Goal: Transaction & Acquisition: Purchase product/service

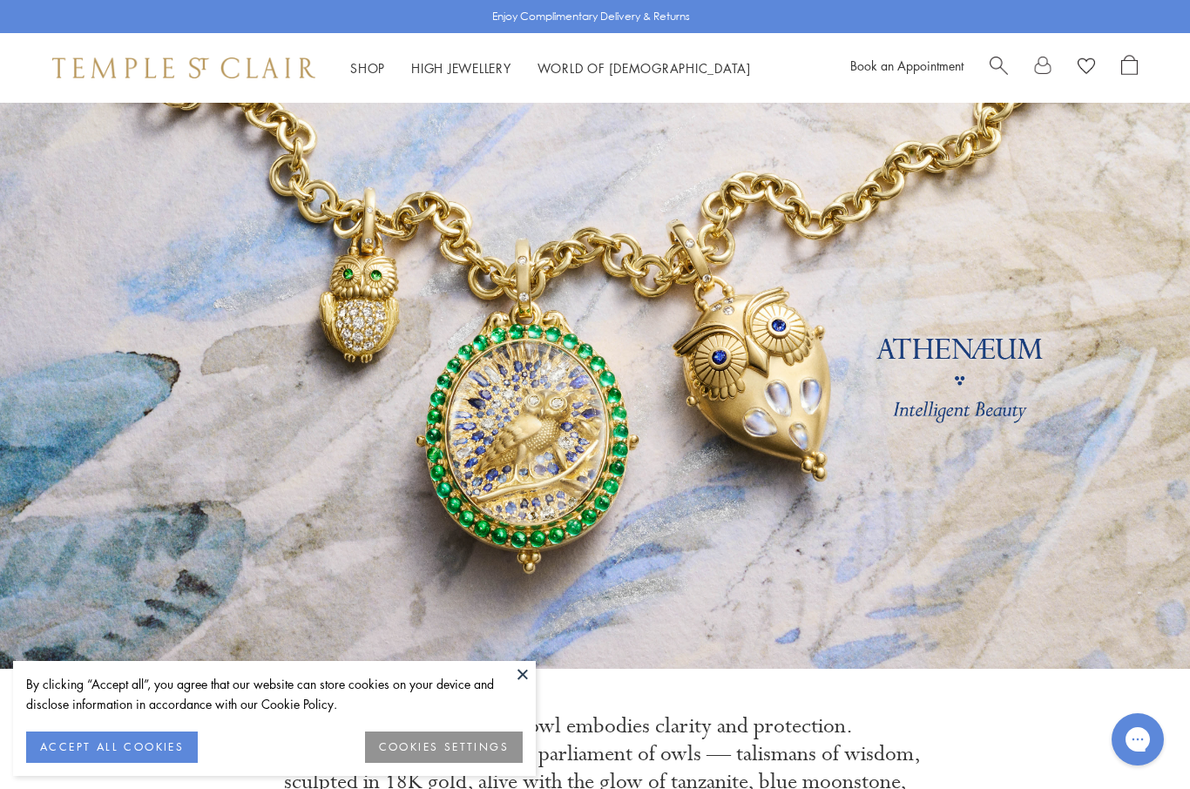
click at [367, 73] on link "Shop Shop" at bounding box center [367, 67] width 35 height 17
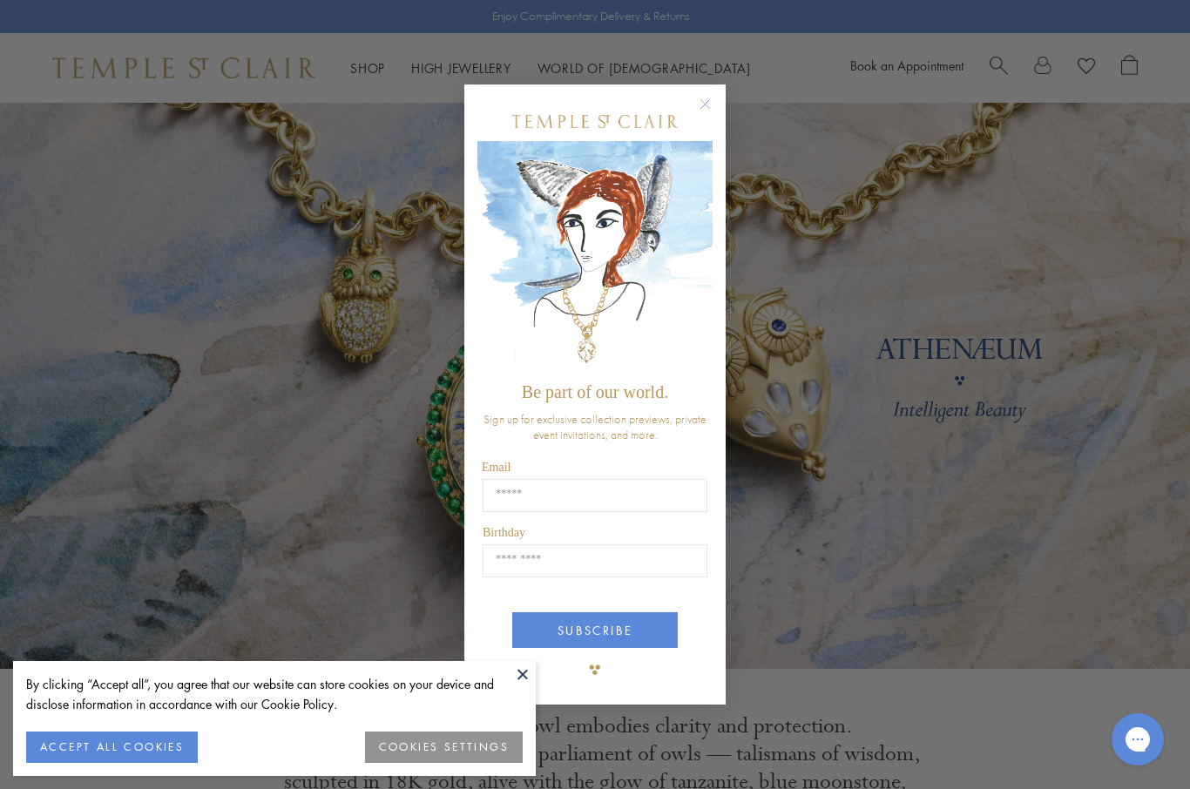
click at [95, 378] on div "Close dialog Be part of our world. Sign up for exclusive collection previews, p…" at bounding box center [595, 394] width 1190 height 789
click at [696, 111] on icon "Close dialog" at bounding box center [705, 104] width 22 height 22
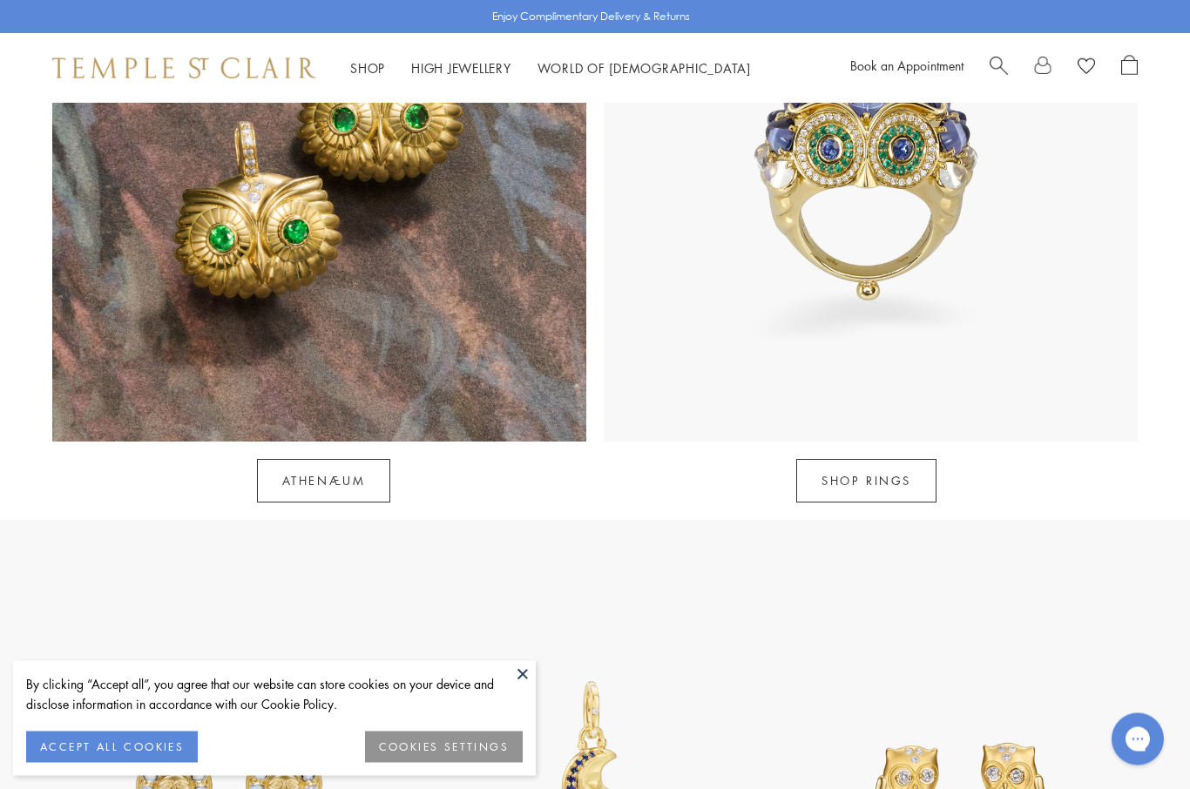
scroll to position [1644, 0]
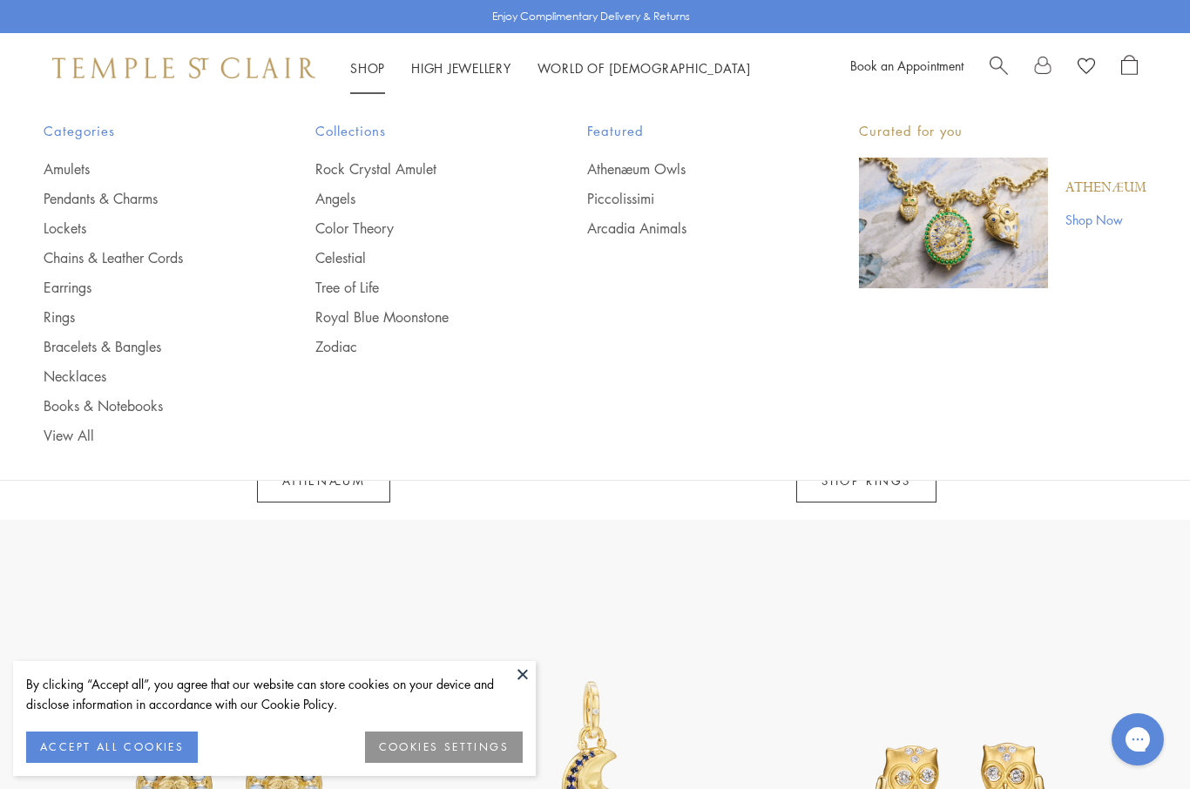
click at [375, 71] on link "Shop Shop" at bounding box center [367, 67] width 35 height 17
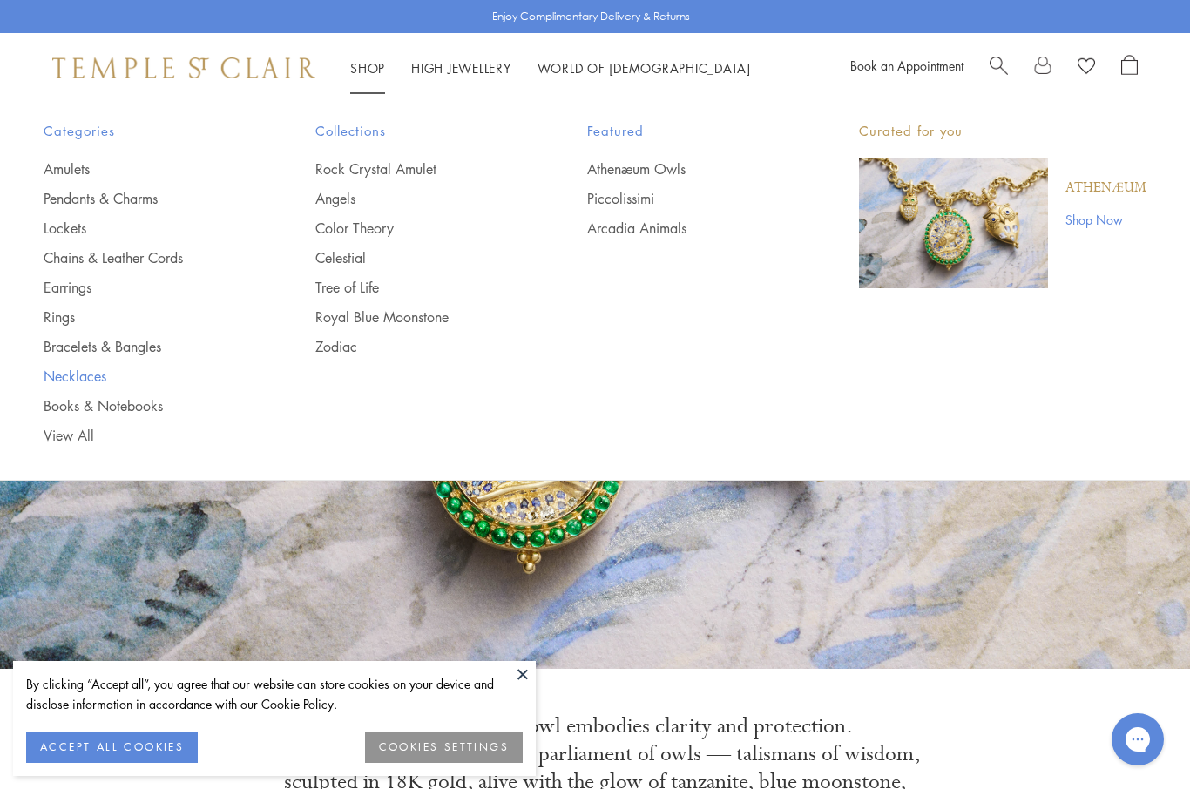
click at [96, 376] on link "Necklaces" at bounding box center [145, 376] width 202 height 19
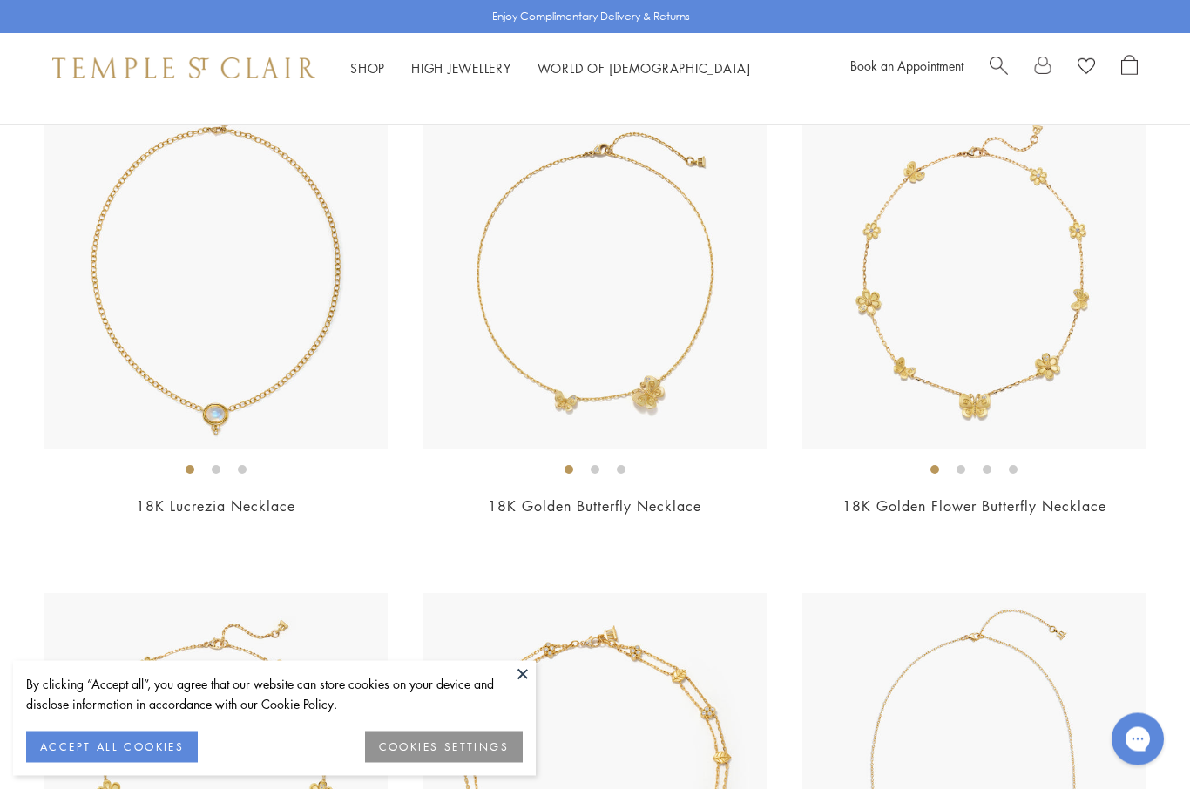
scroll to position [1191, 0]
click at [250, 347] on img at bounding box center [216, 277] width 344 height 344
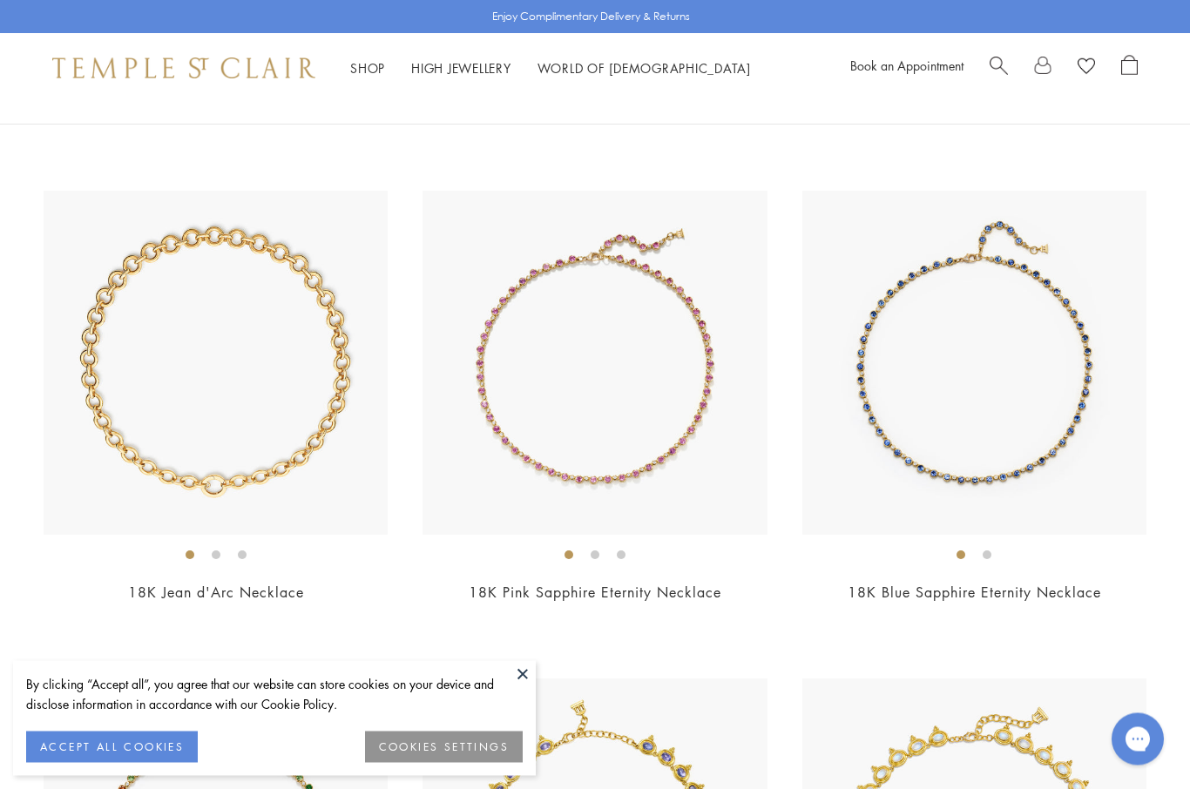
scroll to position [3546, 0]
click at [287, 428] on img at bounding box center [216, 363] width 344 height 344
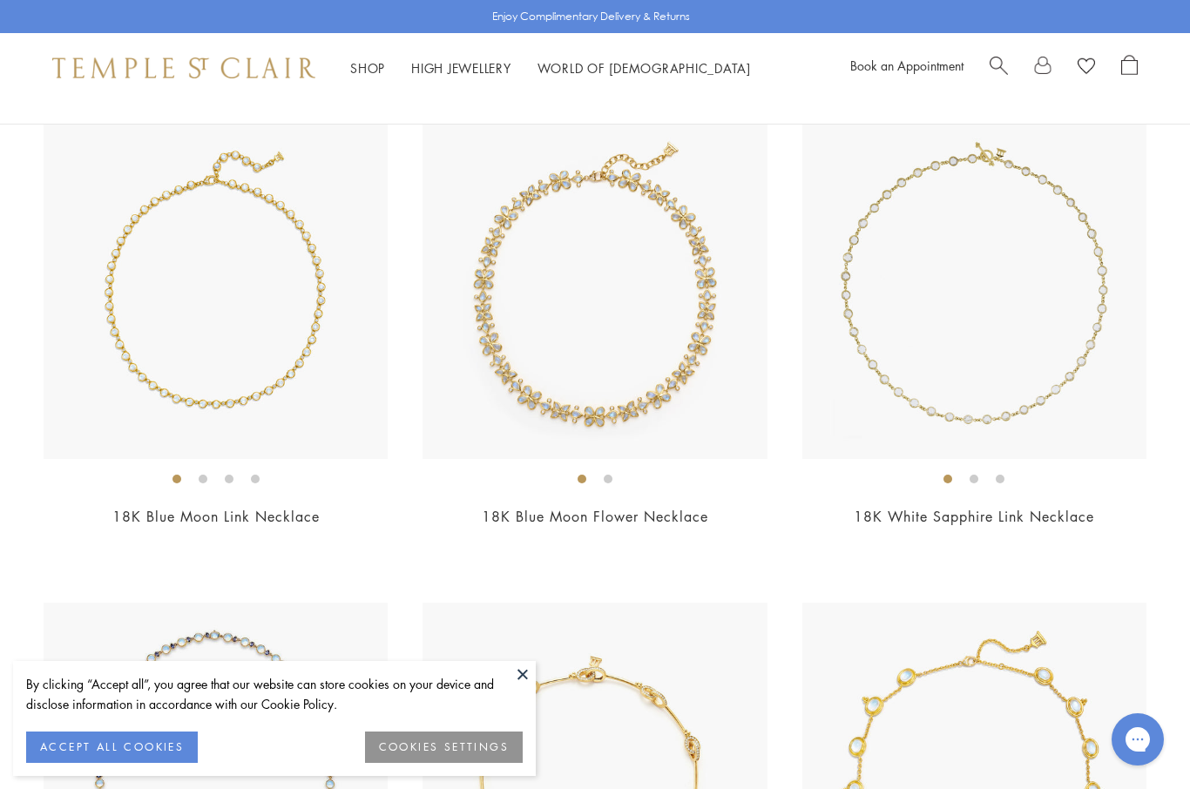
scroll to position [4581, 0]
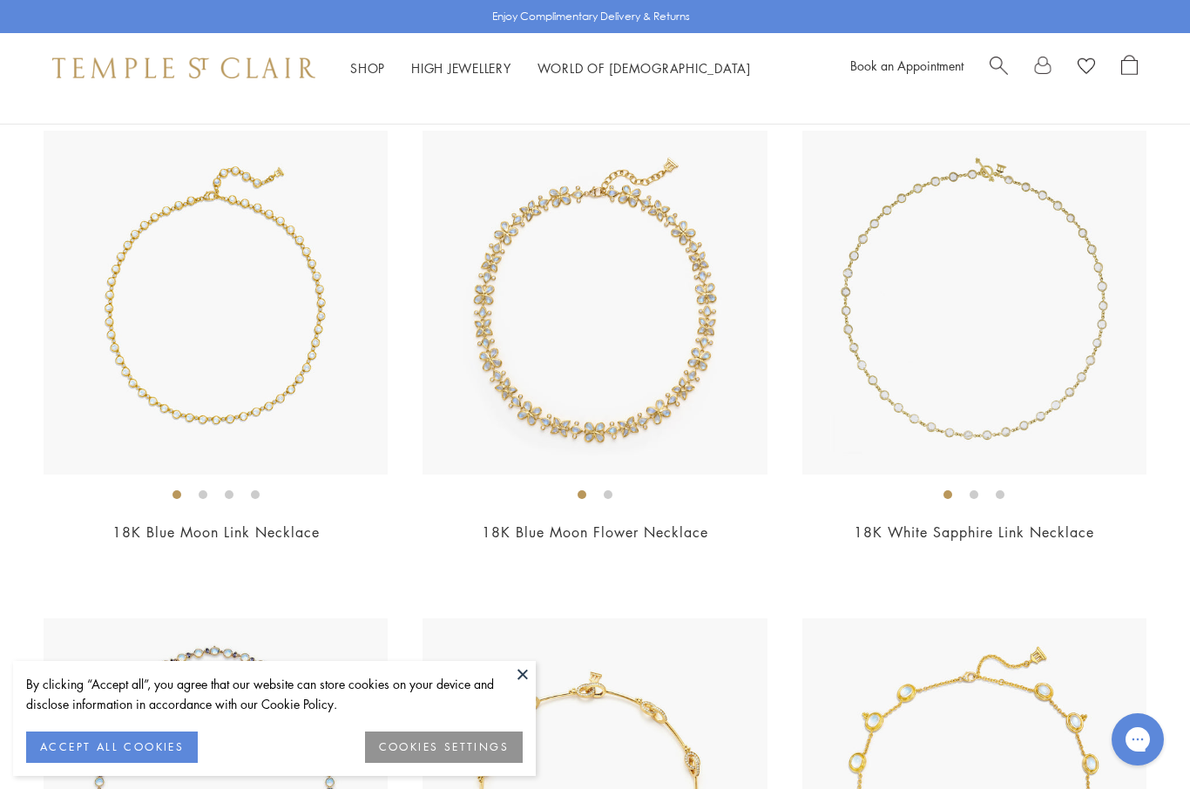
click at [368, 63] on link "Shop Shop" at bounding box center [367, 67] width 35 height 17
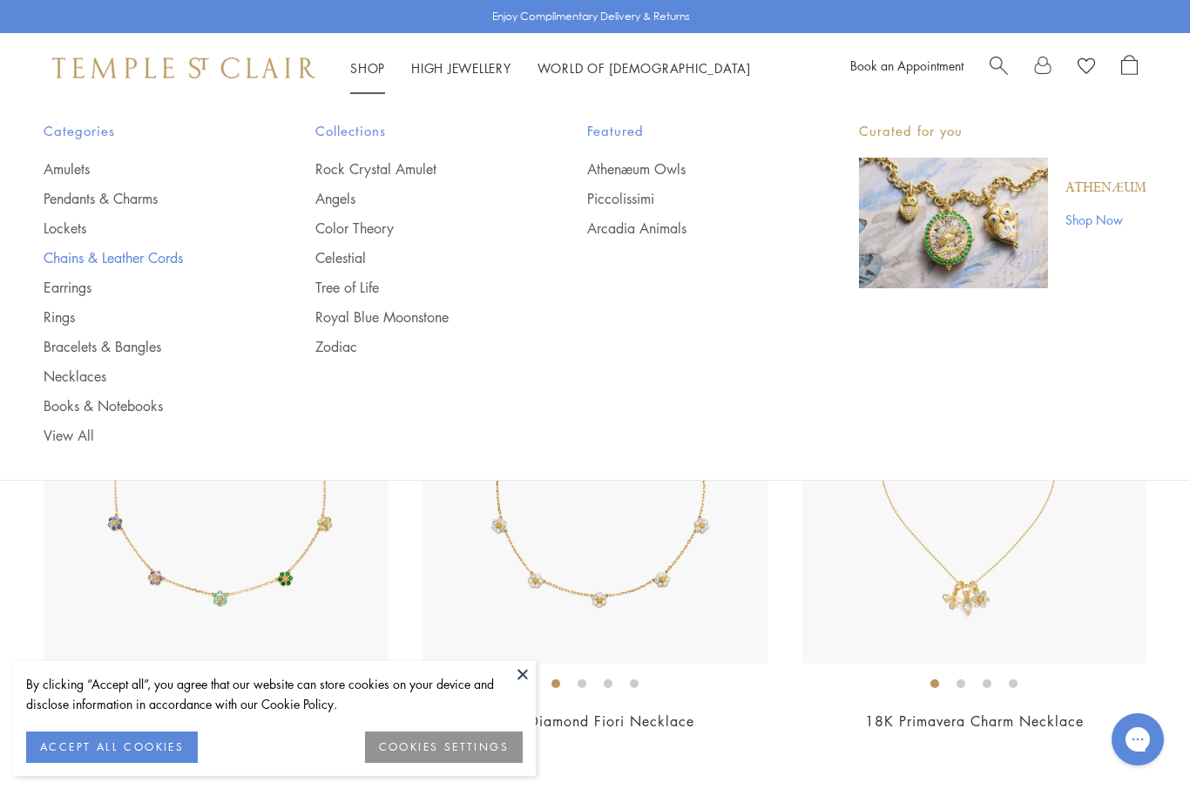
click at [147, 248] on link "Chains & Leather Cords" at bounding box center [145, 257] width 202 height 19
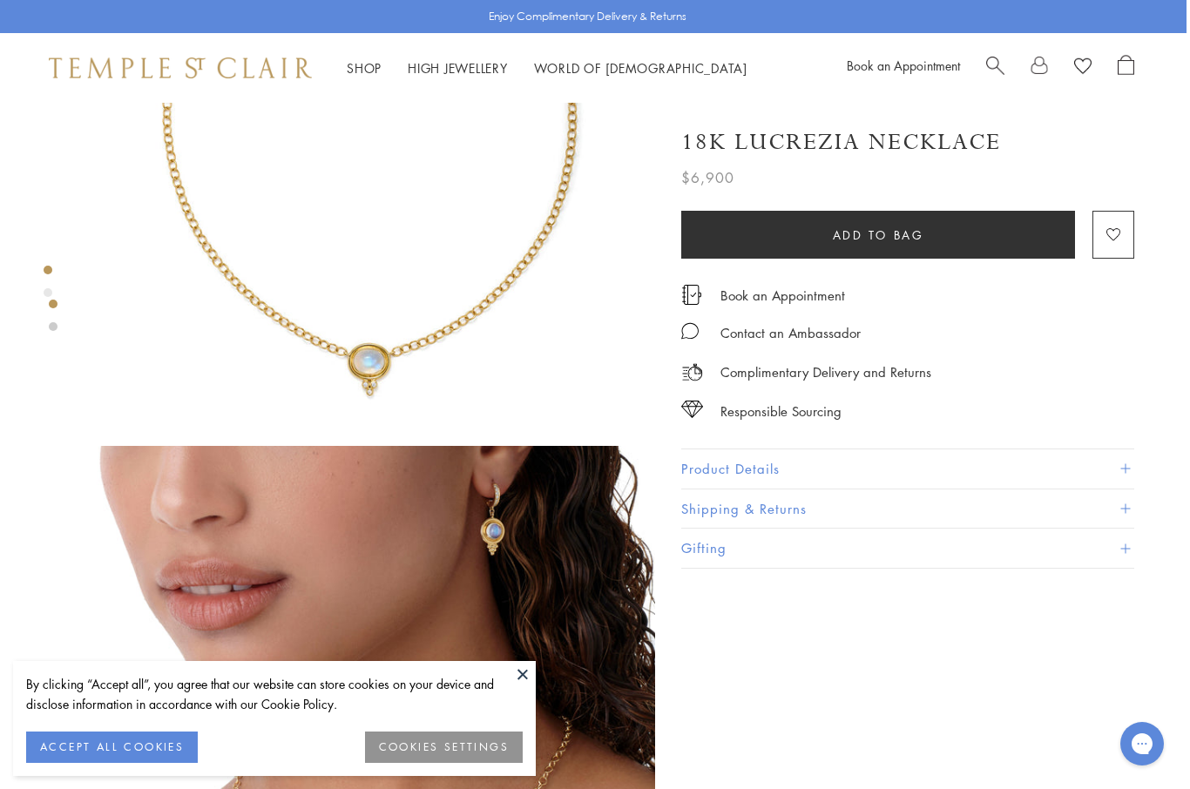
scroll to position [254, 3]
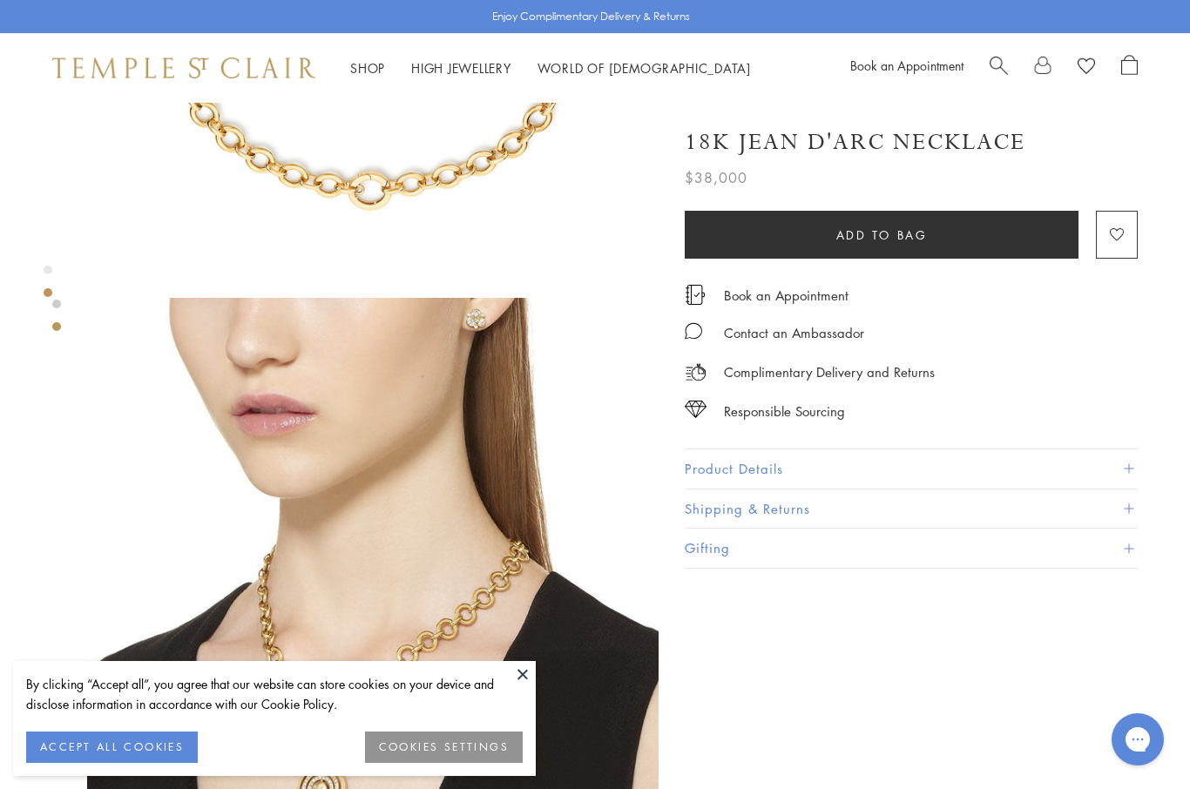
scroll to position [372, 0]
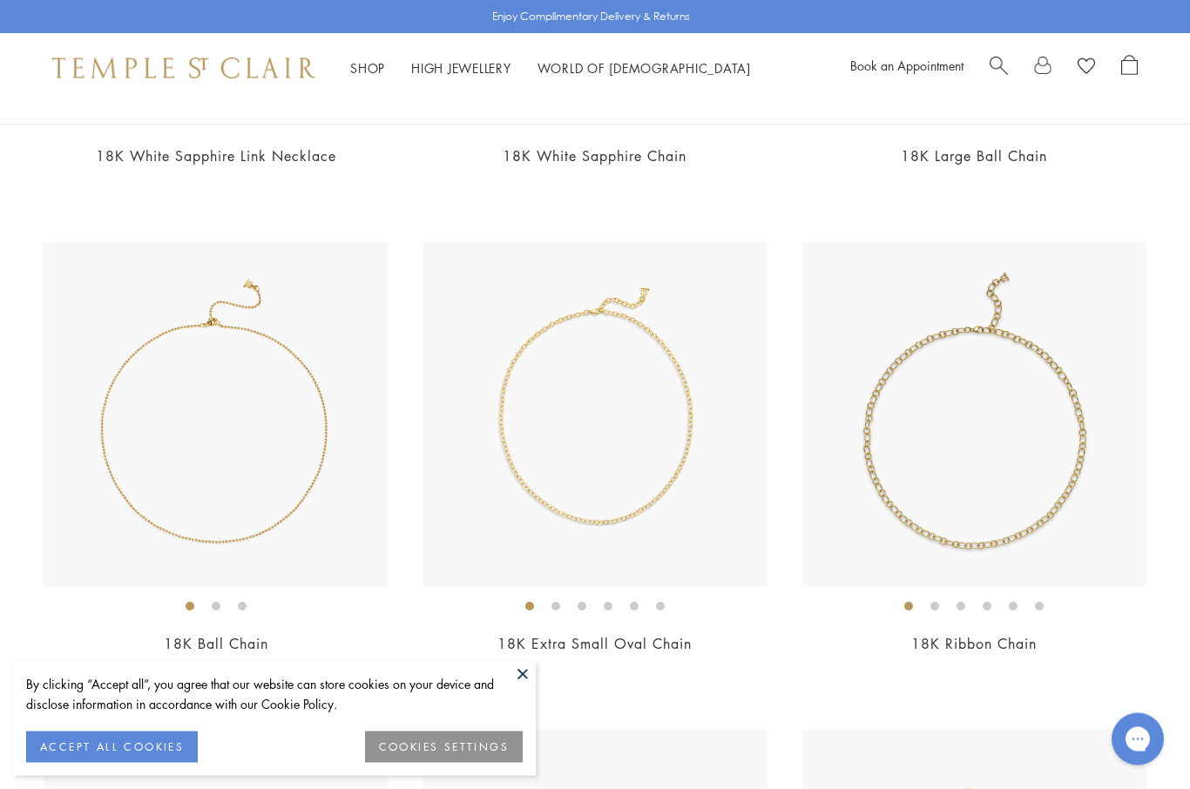
scroll to position [2031, 0]
click at [629, 460] on img at bounding box center [595, 413] width 344 height 344
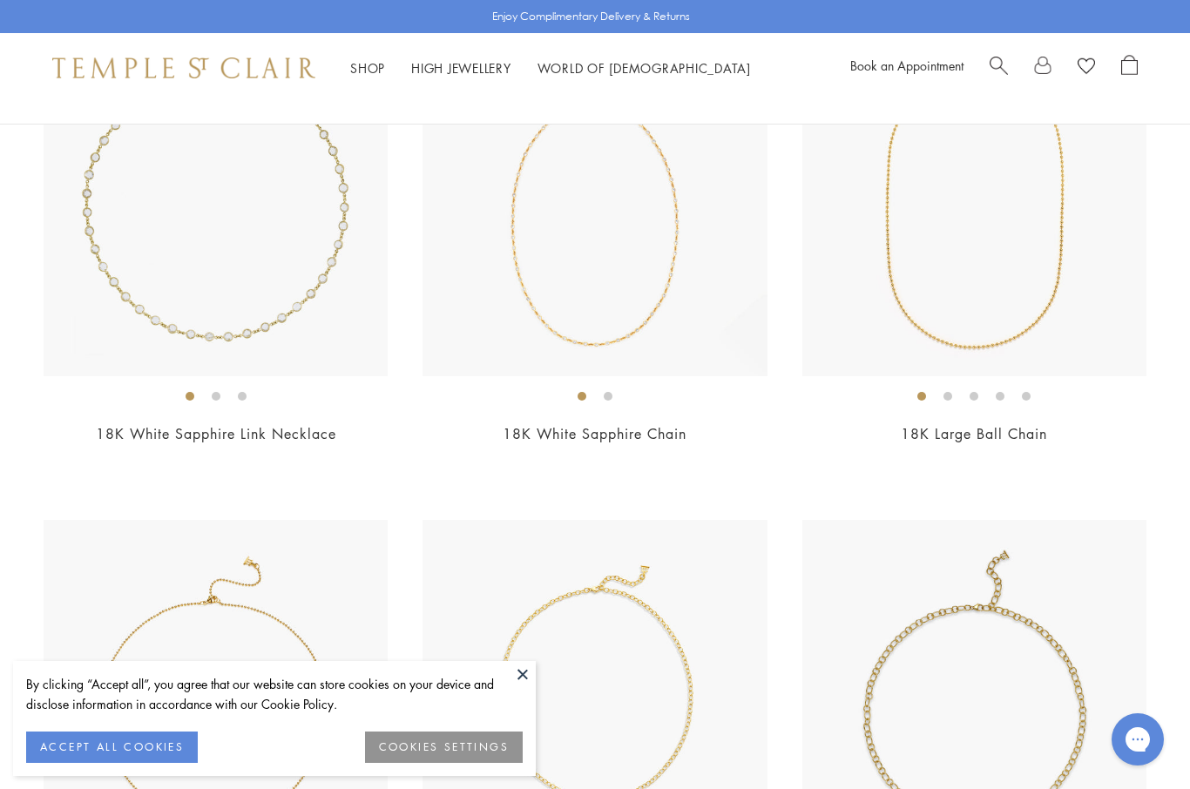
scroll to position [1750, 0]
click at [664, 328] on img at bounding box center [595, 206] width 344 height 344
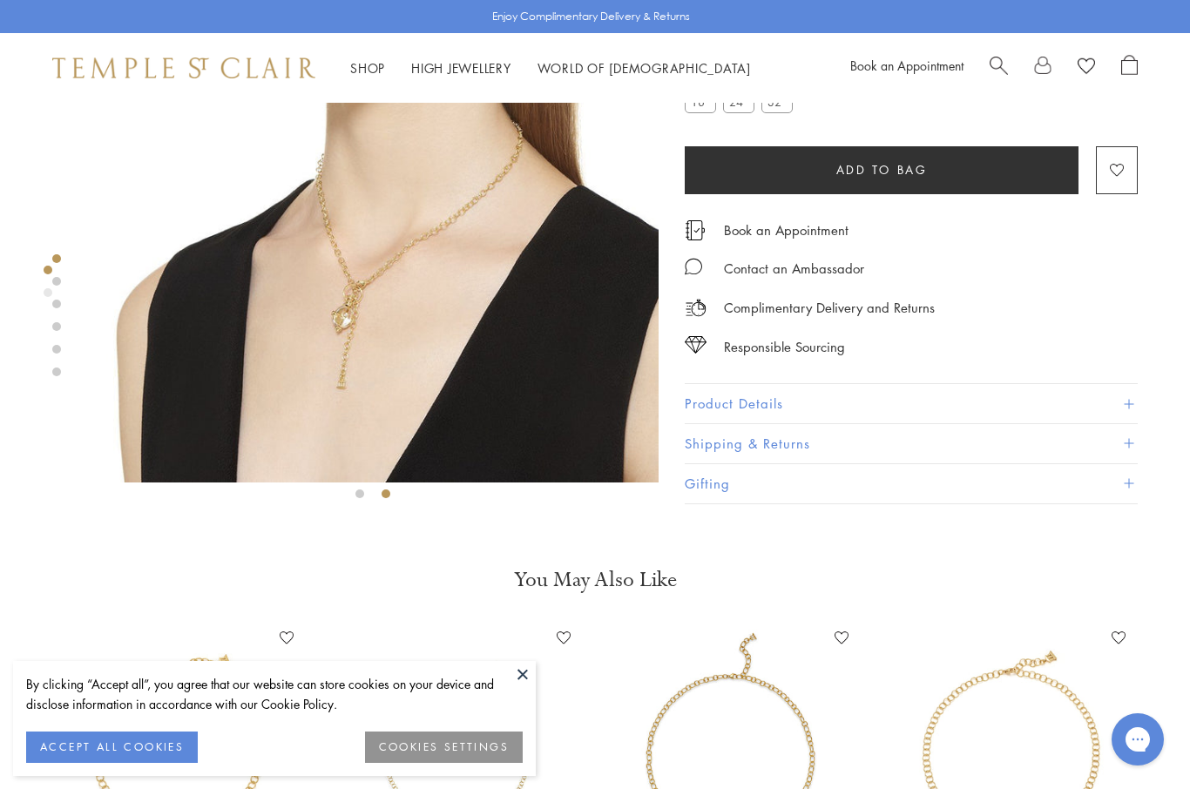
scroll to position [186, 0]
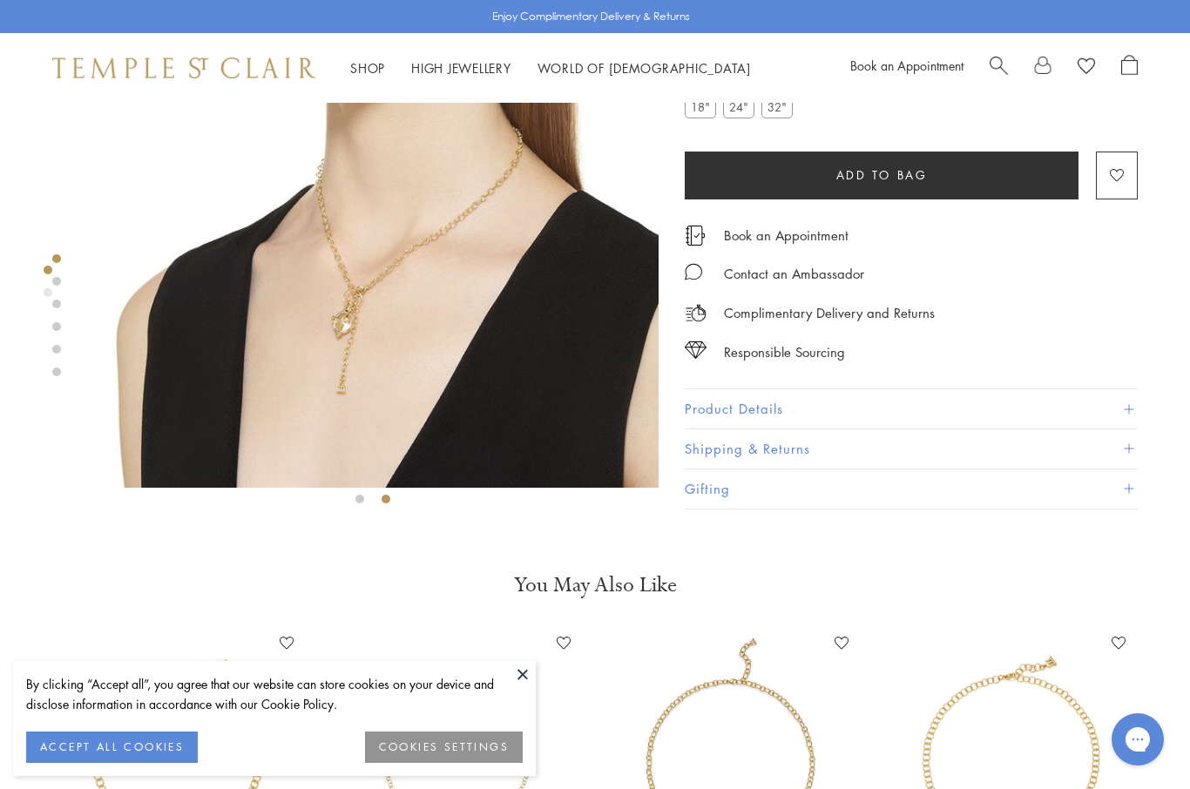
click at [451, 232] on img at bounding box center [372, 201] width 571 height 571
